Goal: Information Seeking & Learning: Learn about a topic

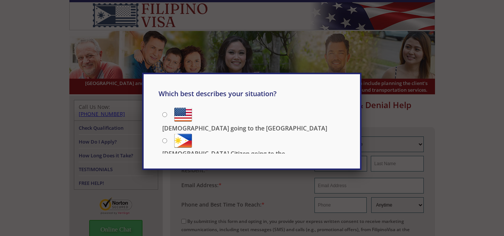
click at [165, 114] on input "[DEMOGRAPHIC_DATA] going to the [GEOGRAPHIC_DATA]" at bounding box center [164, 114] width 5 height 5
radio input "true"
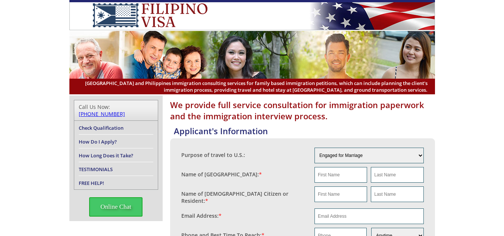
drag, startPoint x: 121, startPoint y: 12, endPoint x: 460, endPoint y: 81, distance: 345.4
click at [460, 81] on header "[GEOGRAPHIC_DATA] and Philippines immigration consulting services for family ba…" at bounding box center [252, 47] width 504 height 94
